Goal: Entertainment & Leisure: Browse casually

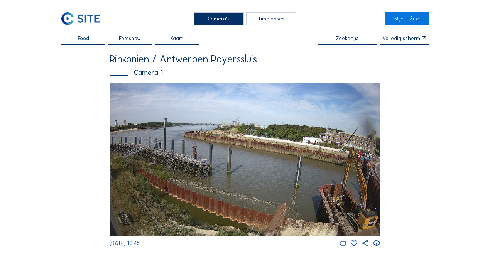
click at [220, 17] on div "Camera's" at bounding box center [219, 18] width 50 height 13
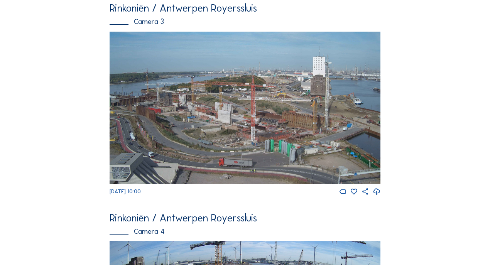
scroll to position [695, 0]
click at [165, 115] on img at bounding box center [245, 107] width 271 height 152
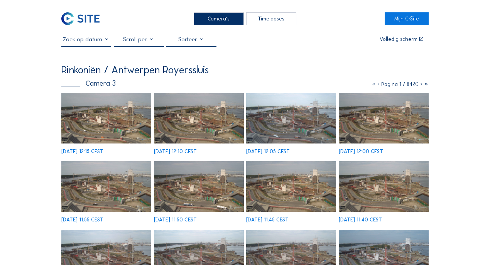
click at [110, 122] on img at bounding box center [106, 118] width 90 height 51
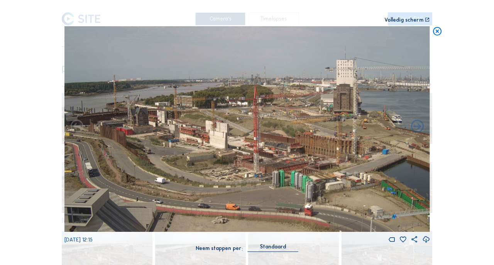
click at [440, 34] on icon at bounding box center [437, 31] width 10 height 11
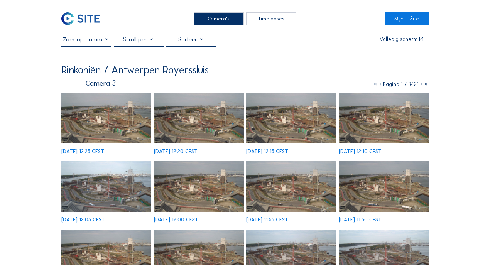
click at [83, 115] on img at bounding box center [106, 118] width 90 height 51
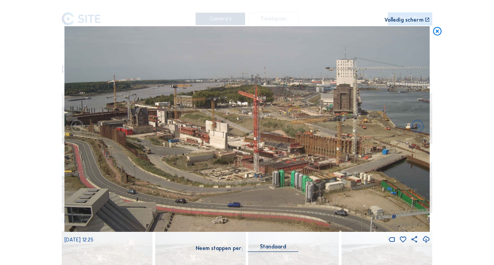
click at [441, 34] on icon at bounding box center [437, 31] width 10 height 11
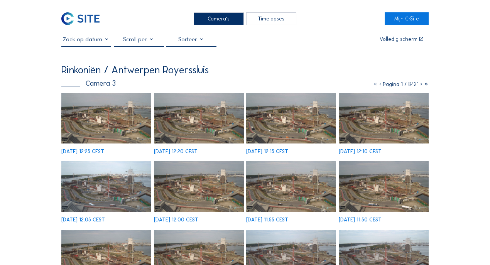
click at [234, 22] on div "Camera's" at bounding box center [219, 18] width 50 height 13
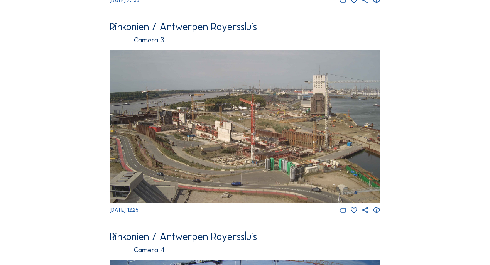
scroll to position [830, 0]
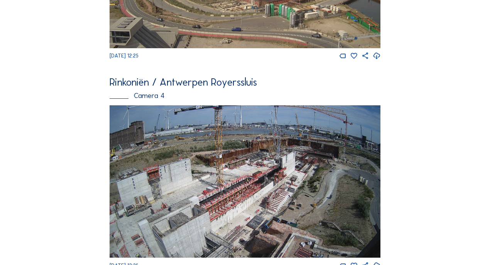
click at [312, 160] on img at bounding box center [245, 181] width 271 height 152
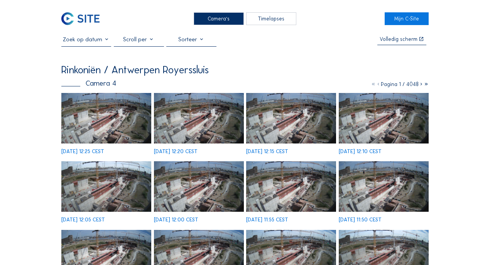
click at [123, 113] on img at bounding box center [106, 118] width 90 height 51
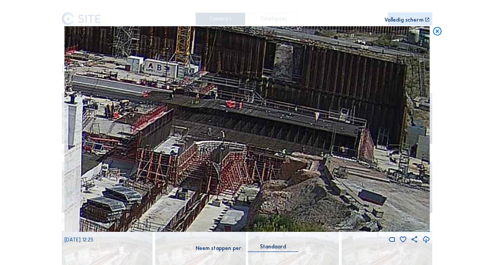
drag, startPoint x: 355, startPoint y: 100, endPoint x: 311, endPoint y: 100, distance: 44.0
click at [311, 100] on img at bounding box center [246, 129] width 365 height 206
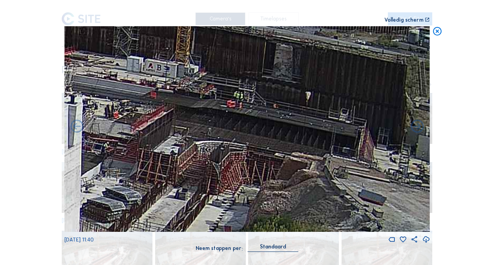
click at [437, 31] on icon at bounding box center [437, 31] width 10 height 11
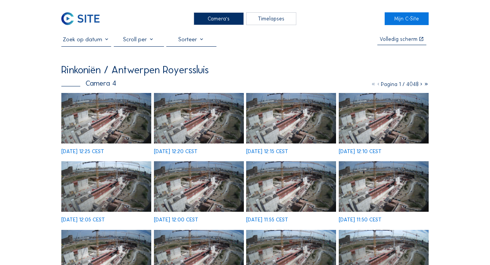
click at [197, 22] on div "Camera's" at bounding box center [219, 18] width 50 height 13
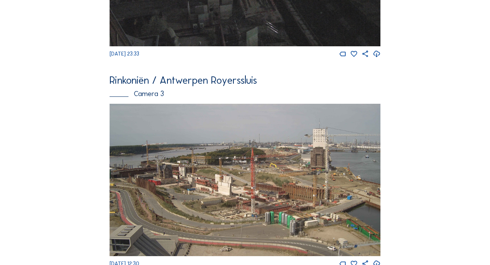
click at [137, 161] on img at bounding box center [245, 180] width 271 height 152
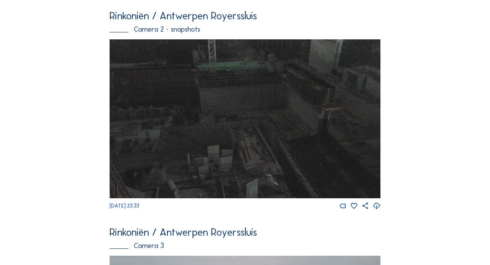
scroll to position [624, 0]
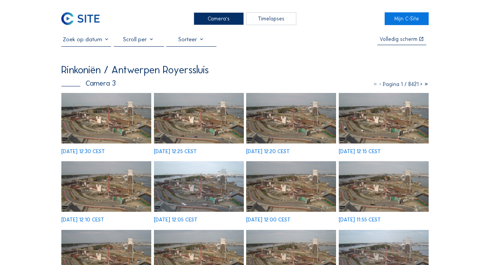
click at [86, 103] on img at bounding box center [106, 118] width 90 height 51
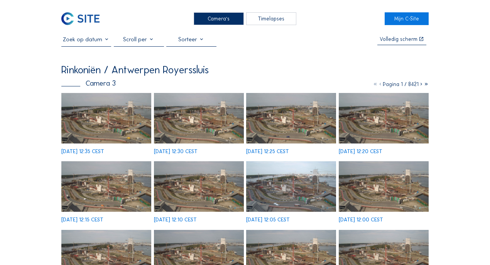
click at [92, 110] on img at bounding box center [106, 118] width 90 height 51
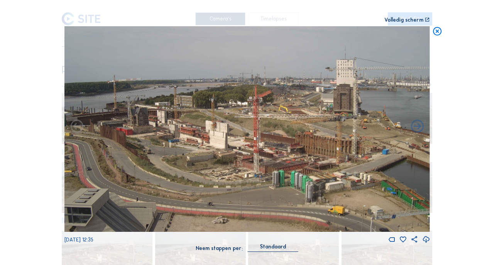
click at [432, 32] on icon at bounding box center [437, 31] width 10 height 11
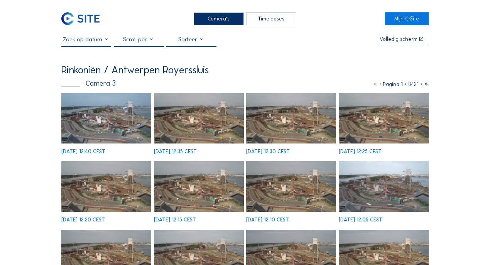
click at [93, 115] on img at bounding box center [106, 118] width 90 height 51
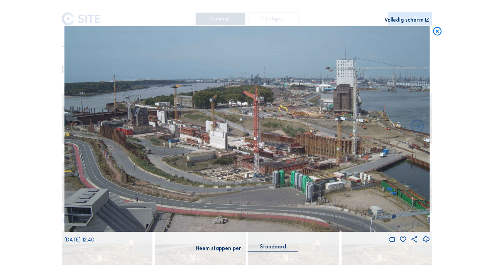
click at [438, 32] on icon at bounding box center [437, 31] width 10 height 11
